Goal: Task Accomplishment & Management: Manage account settings

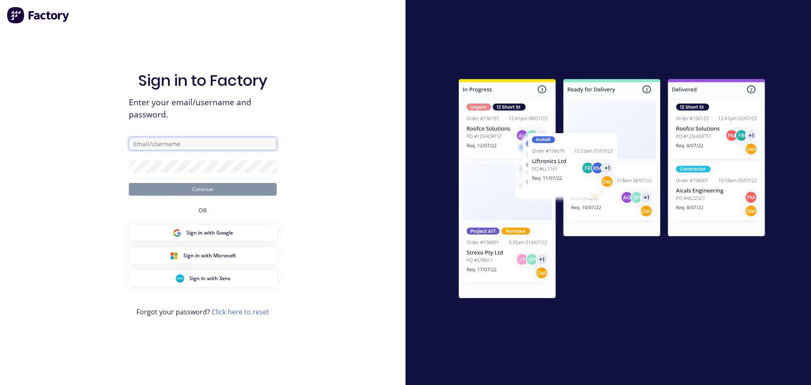
type input "[PERSON_NAME][EMAIL_ADDRESS][DOMAIN_NAME]"
click at [209, 191] on button "Continue" at bounding box center [203, 189] width 148 height 13
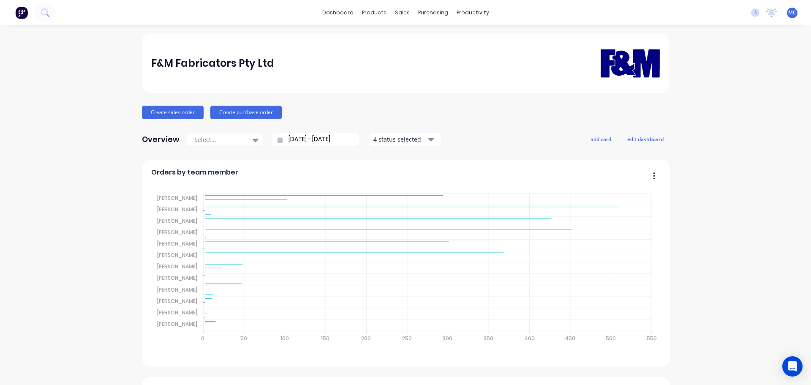
click at [311, 140] on input "12/09/25 - 13/10/25" at bounding box center [319, 139] width 73 height 13
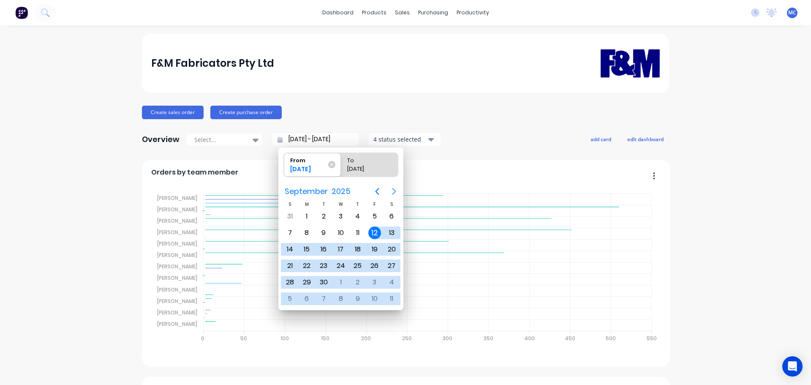
click at [396, 188] on icon "Next page" at bounding box center [394, 191] width 10 height 10
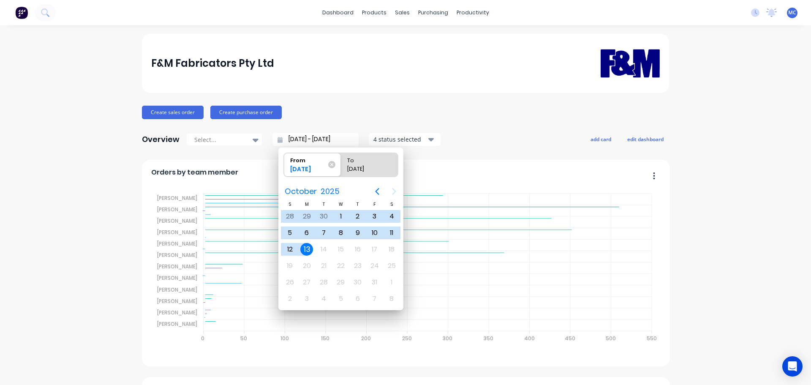
click at [307, 249] on div "13" at bounding box center [306, 249] width 13 height 13
type input "13/10/25 - 13/10/25"
radio input "false"
radio input "true"
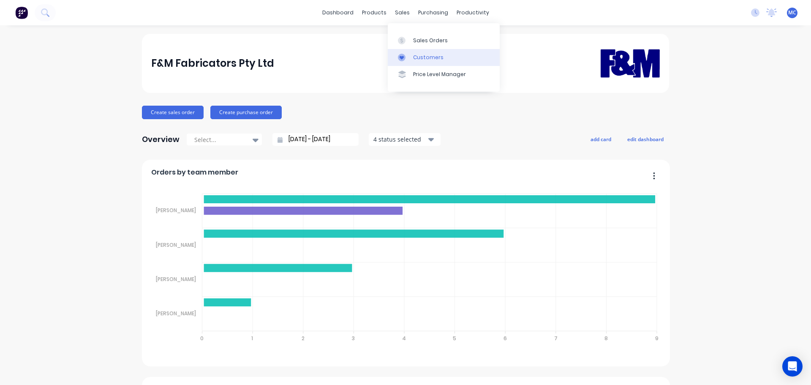
click at [422, 57] on div "Customers" at bounding box center [428, 58] width 30 height 8
